Goal: Navigation & Orientation: Find specific page/section

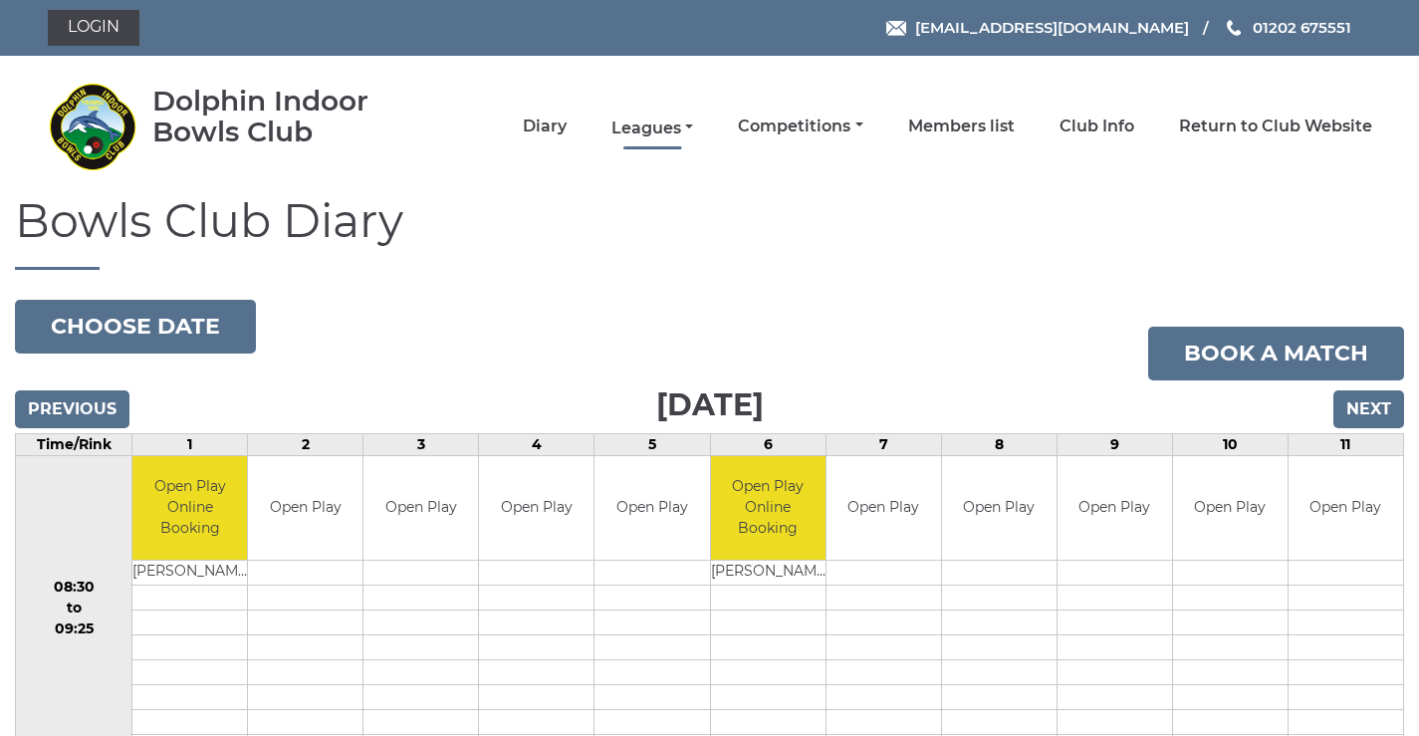
click at [643, 128] on link "Leagues" at bounding box center [652, 128] width 82 height 22
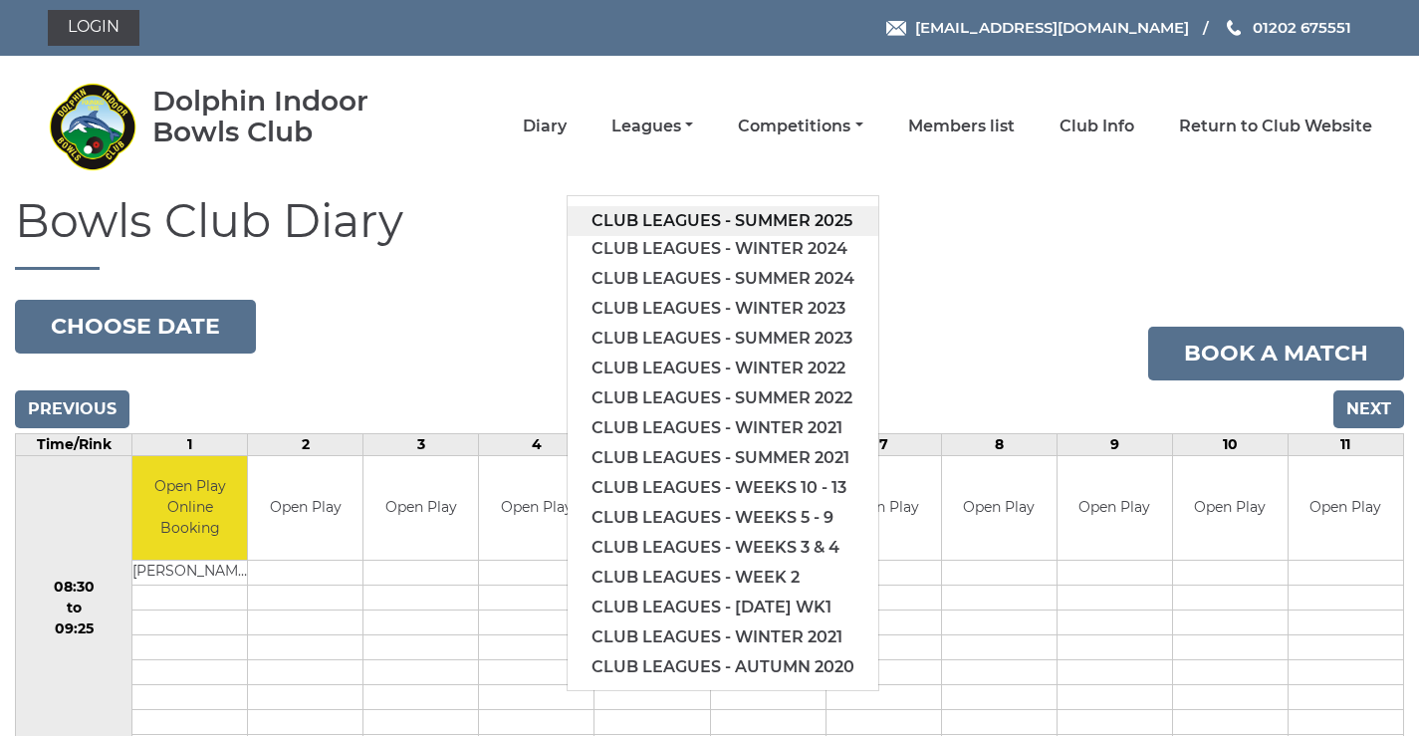
click at [641, 220] on link "Club leagues - Summer 2025" at bounding box center [723, 221] width 311 height 30
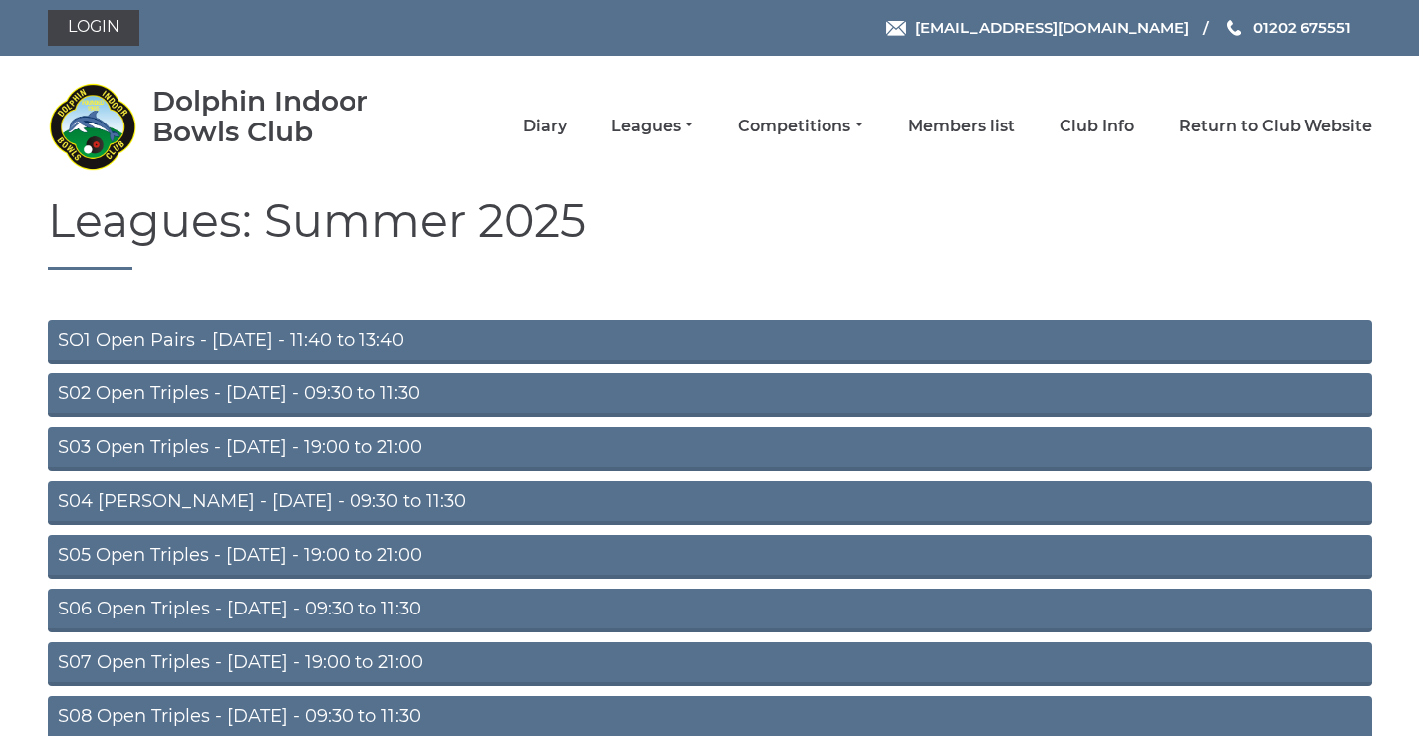
scroll to position [158, 0]
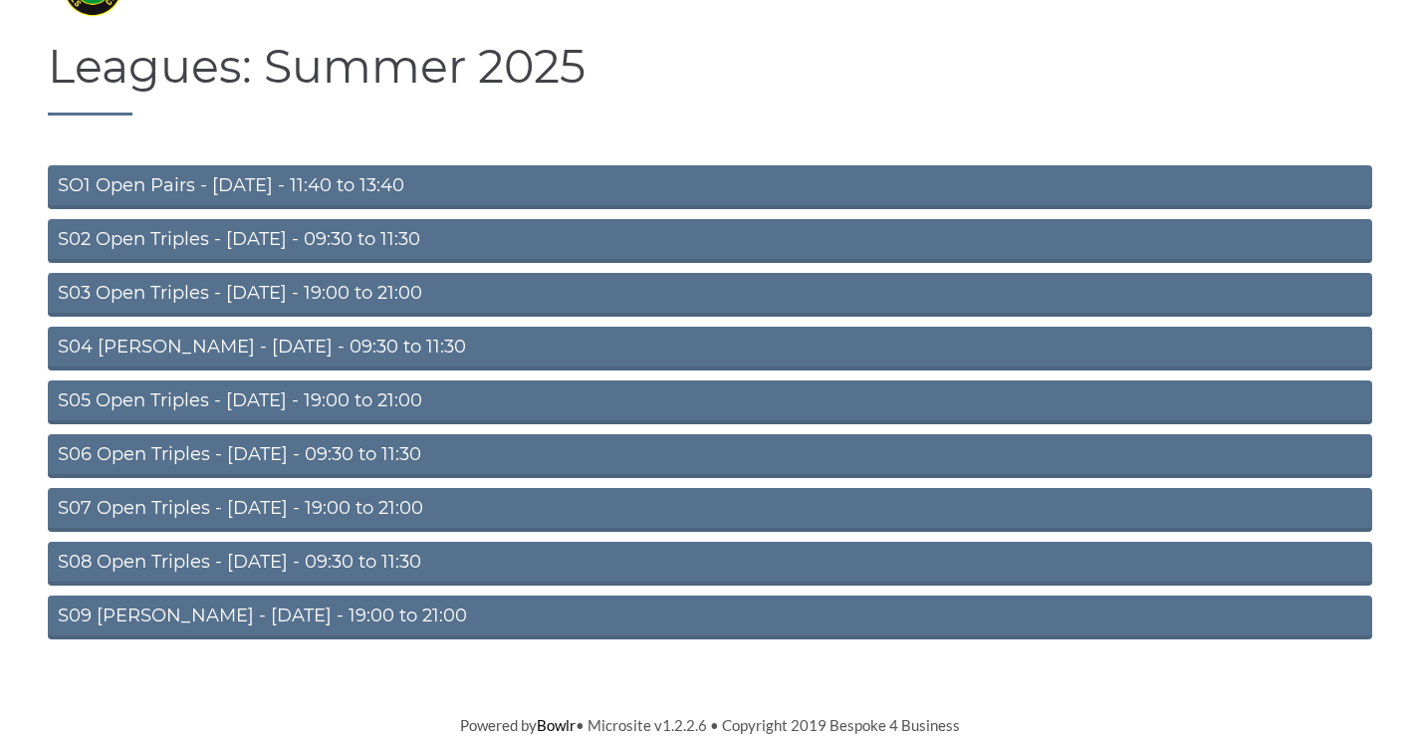
click at [253, 562] on link "S08 Open Triples - Friday - 09:30 to 11:30" at bounding box center [710, 564] width 1324 height 44
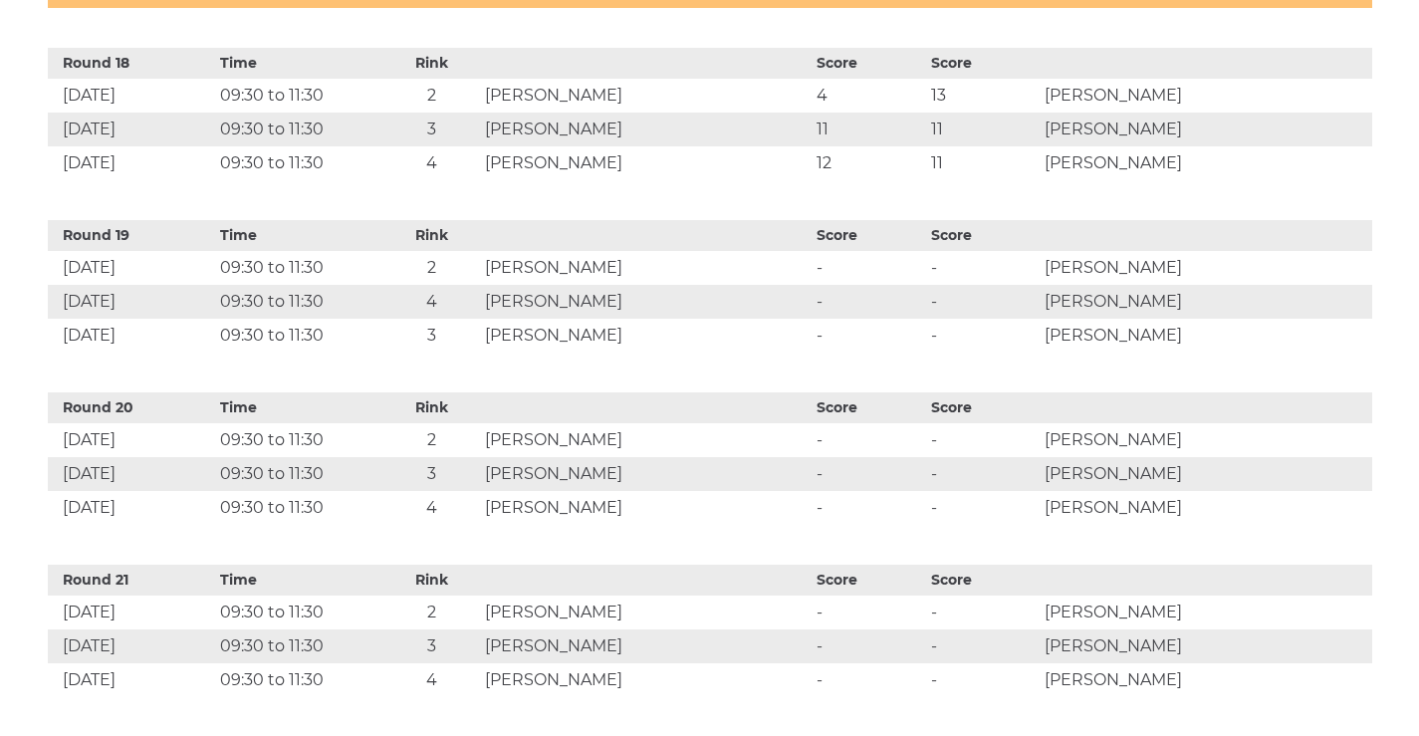
scroll to position [3807, 0]
